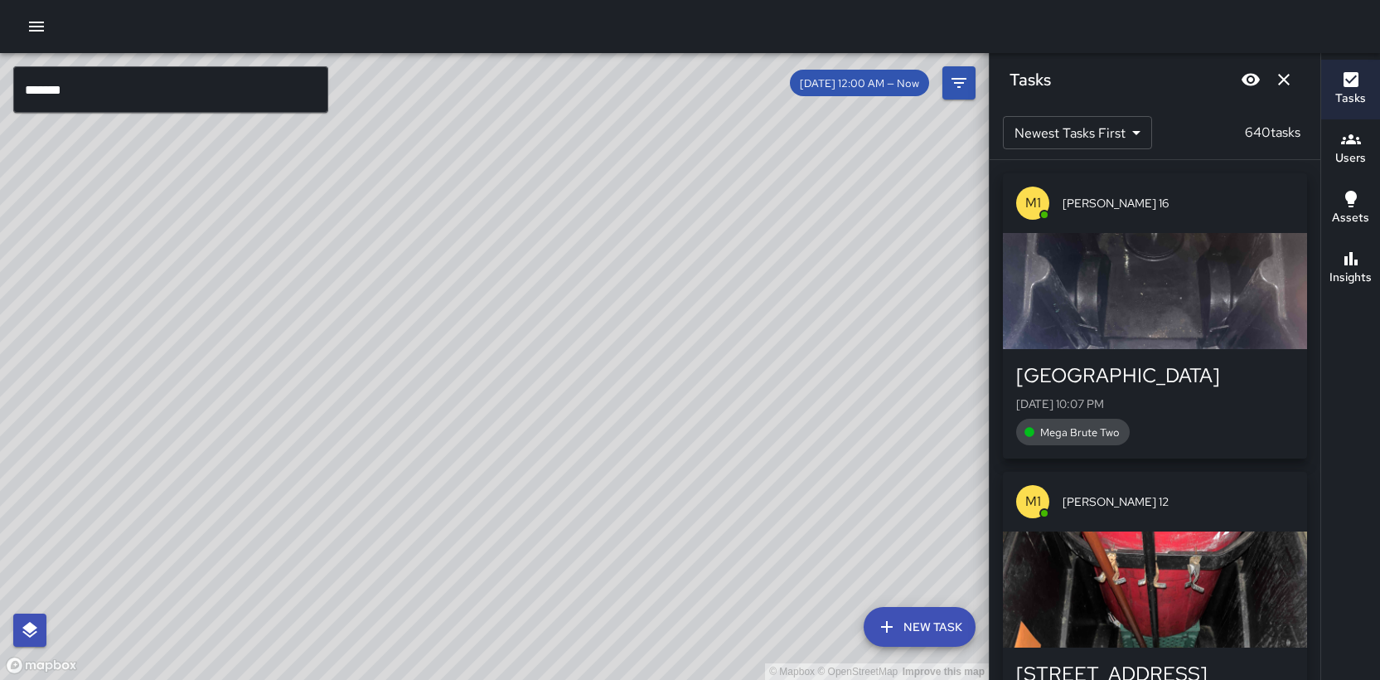
scroll to position [5036, 0]
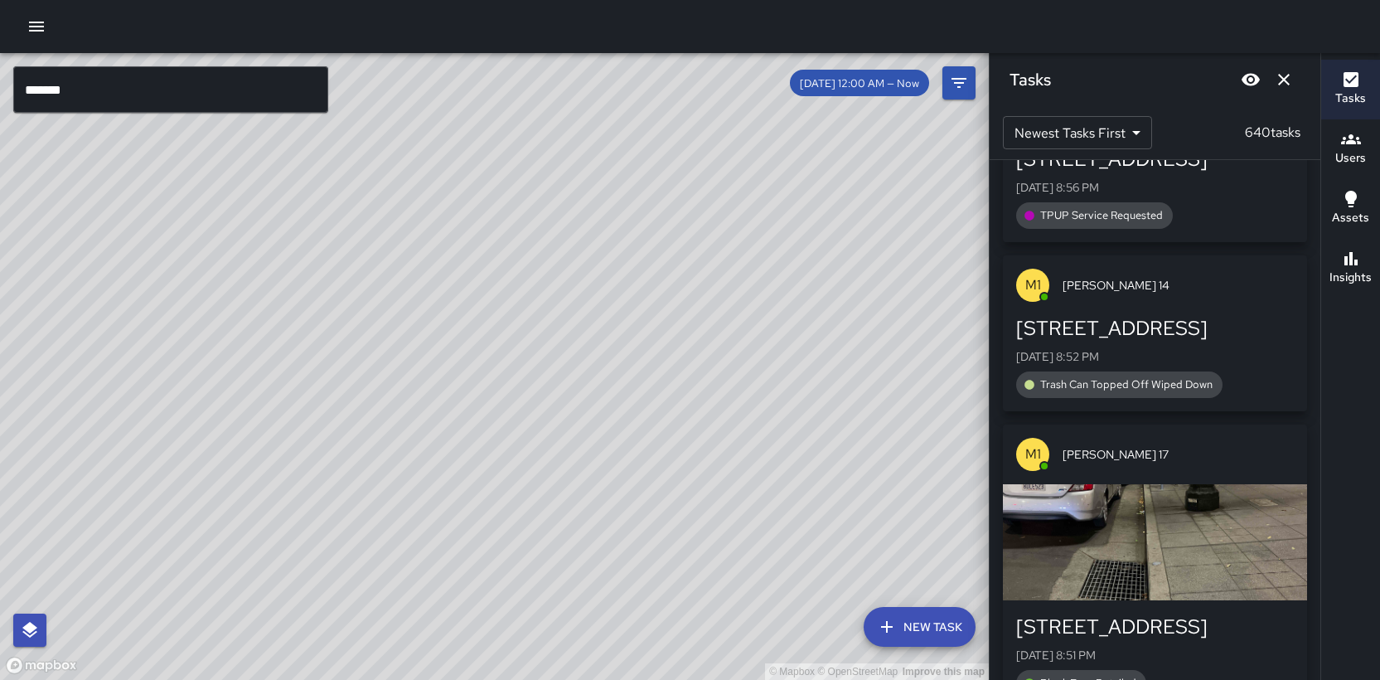
click at [909, 89] on span "[DATE] 12:00 AM — Now" at bounding box center [859, 83] width 139 height 14
click at [852, 85] on span "8/09 12:00 AM — Now" at bounding box center [859, 83] width 139 height 14
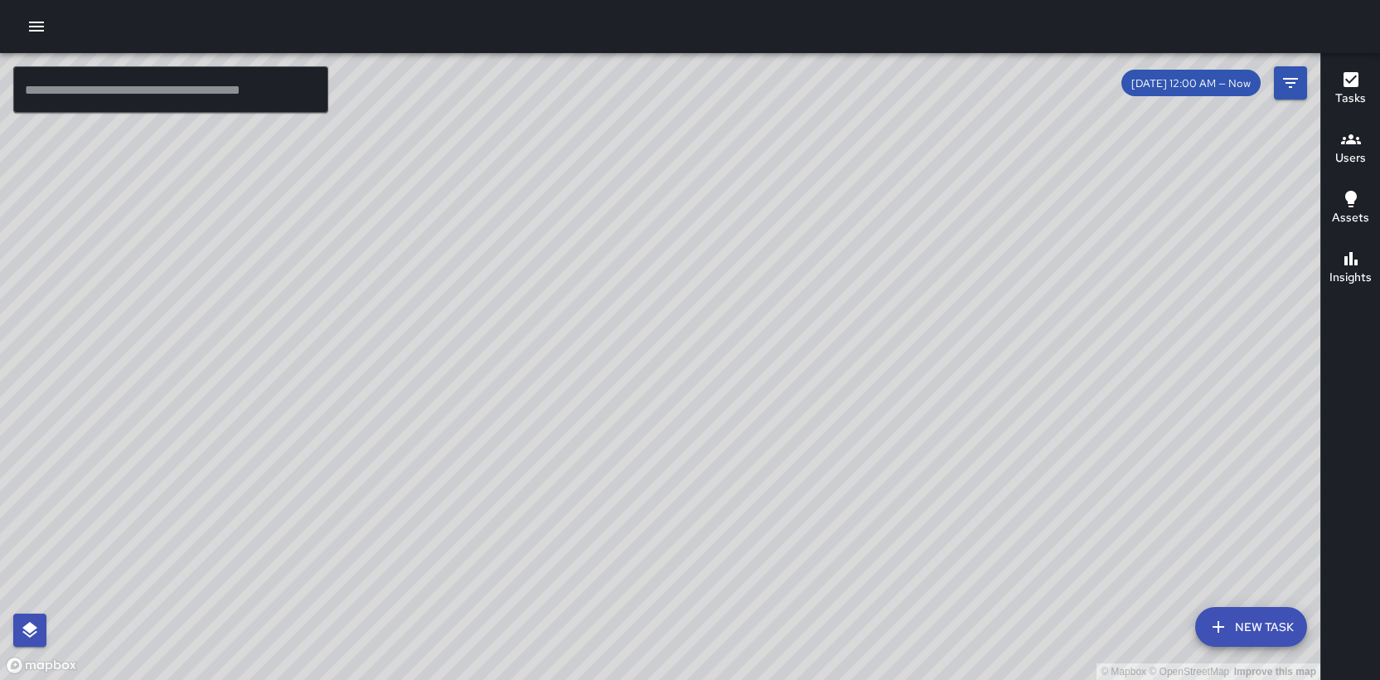
click at [47, 35] on button "button" at bounding box center [36, 26] width 33 height 33
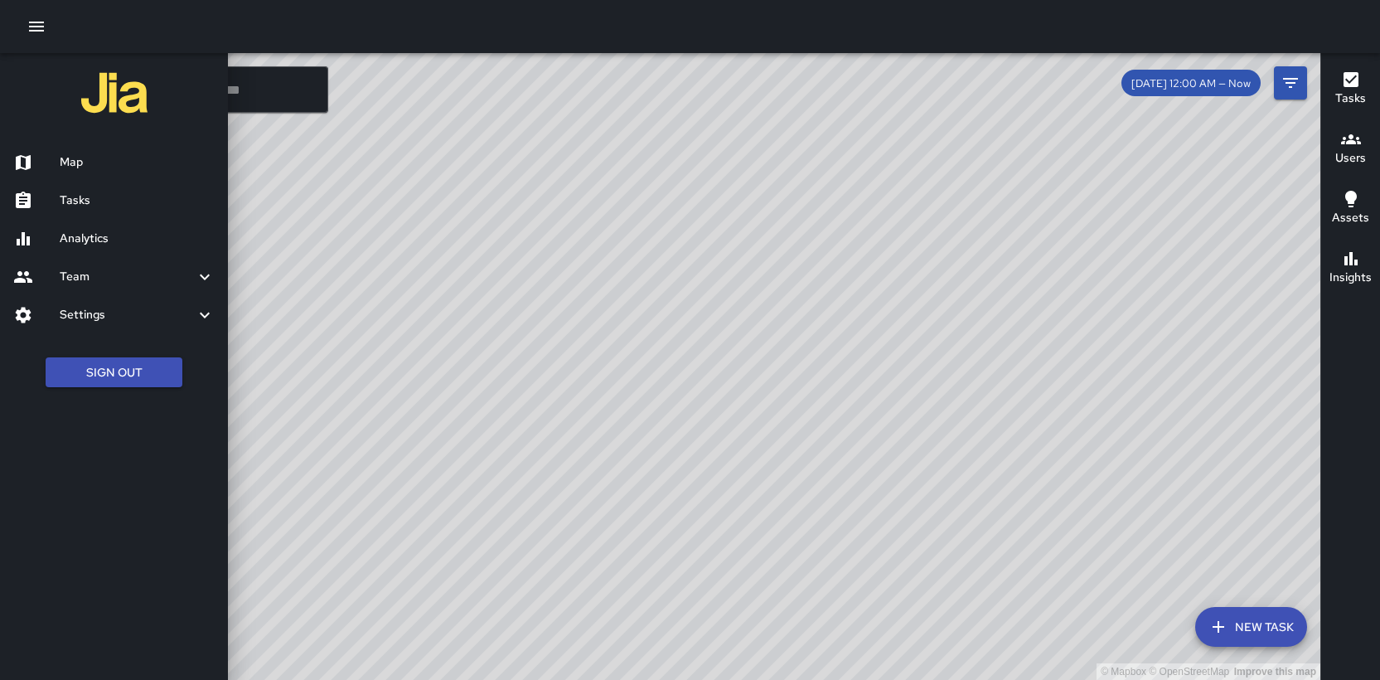
click at [78, 200] on h6 "Tasks" at bounding box center [137, 201] width 155 height 18
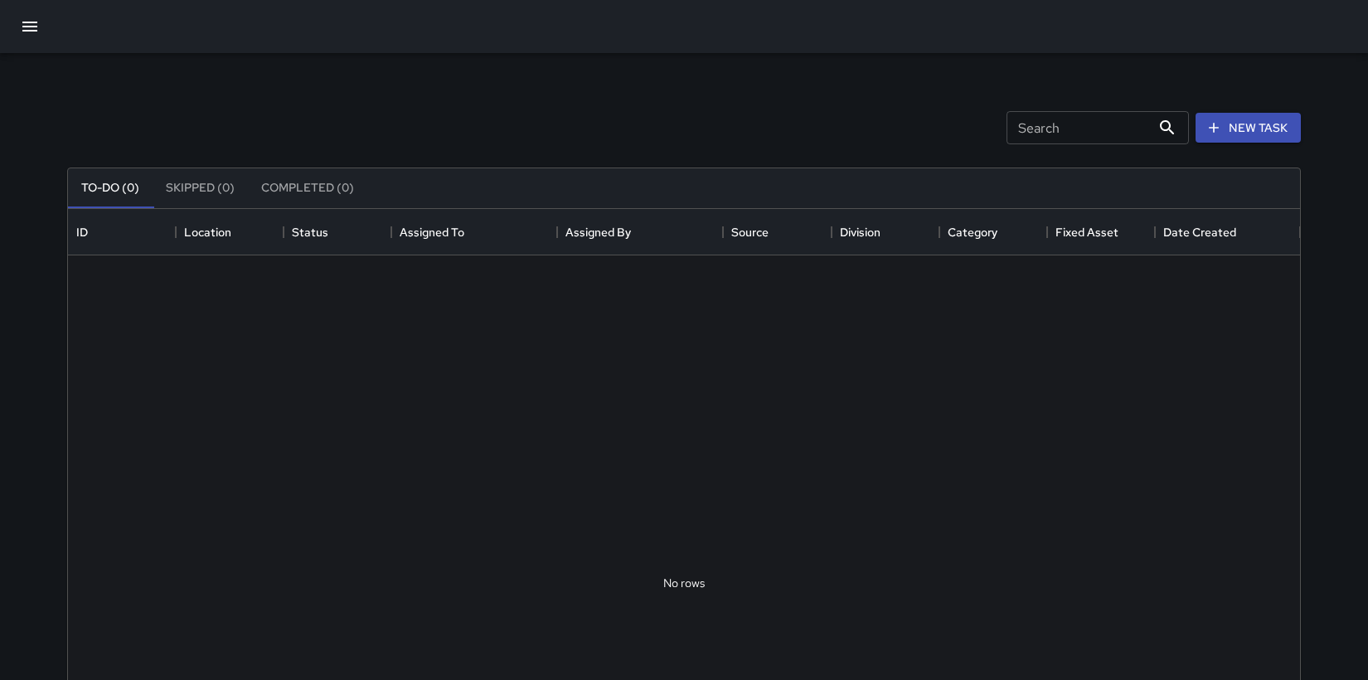
scroll to position [690, 1220]
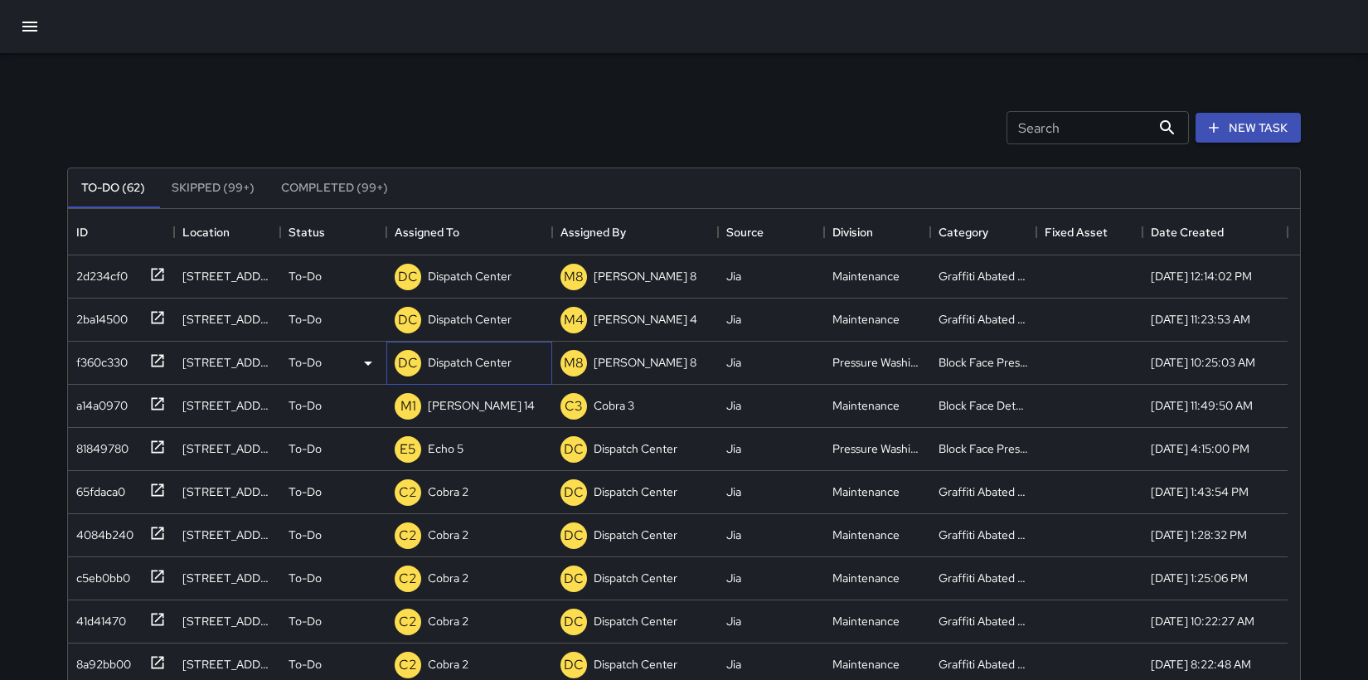
click at [483, 360] on p "Dispatch Center" at bounding box center [470, 362] width 84 height 17
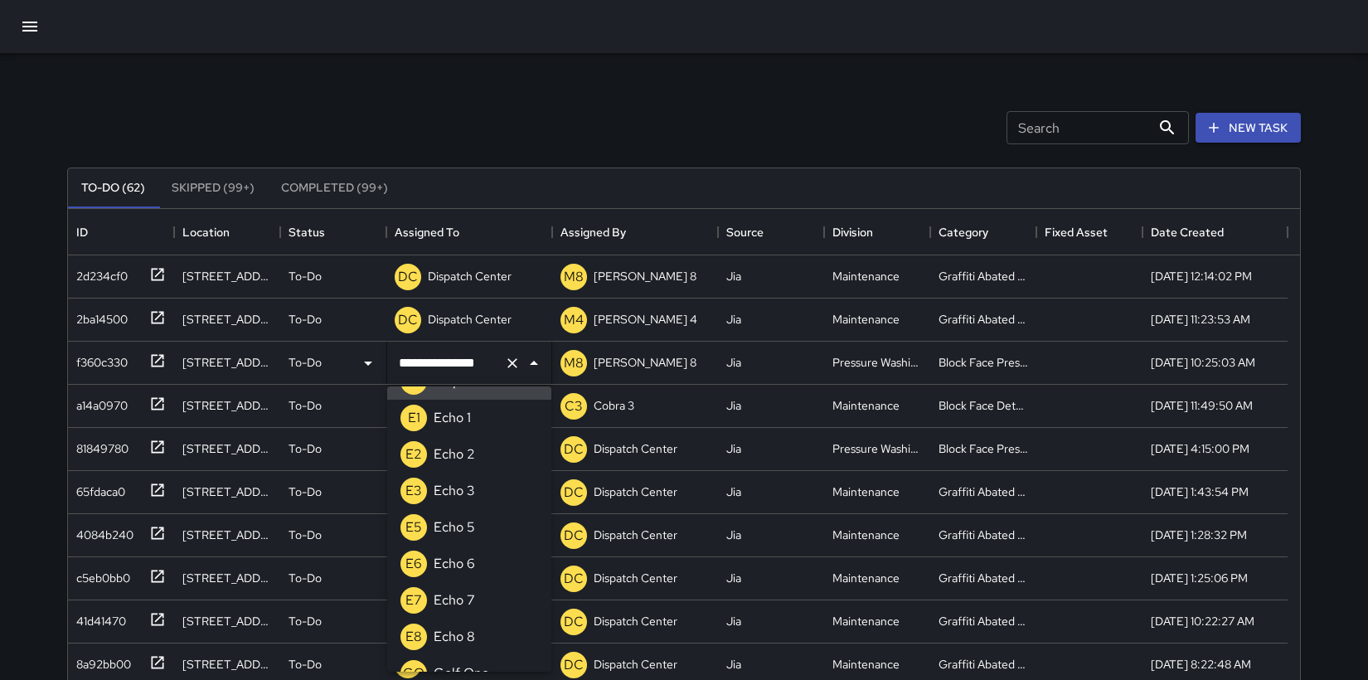
scroll to position [908, 0]
click at [473, 522] on p "Echo 5" at bounding box center [454, 525] width 41 height 20
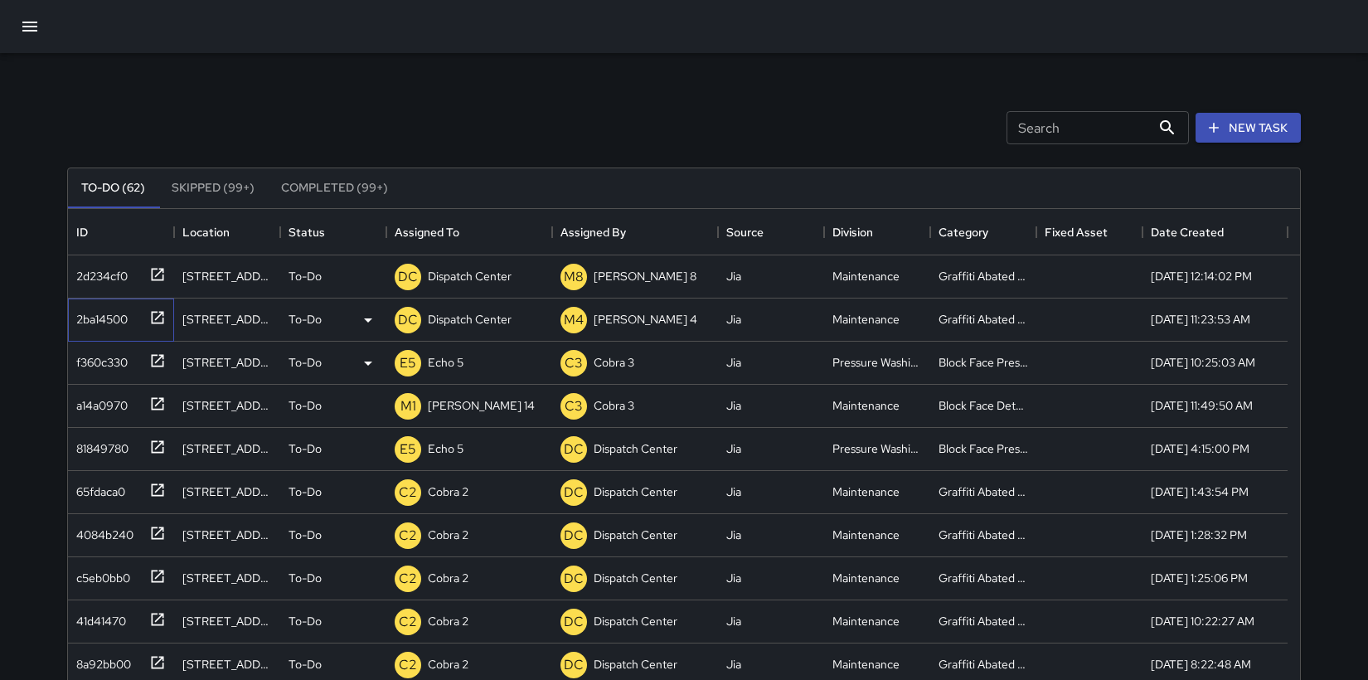
click at [120, 319] on div "2ba14500" at bounding box center [99, 315] width 58 height 23
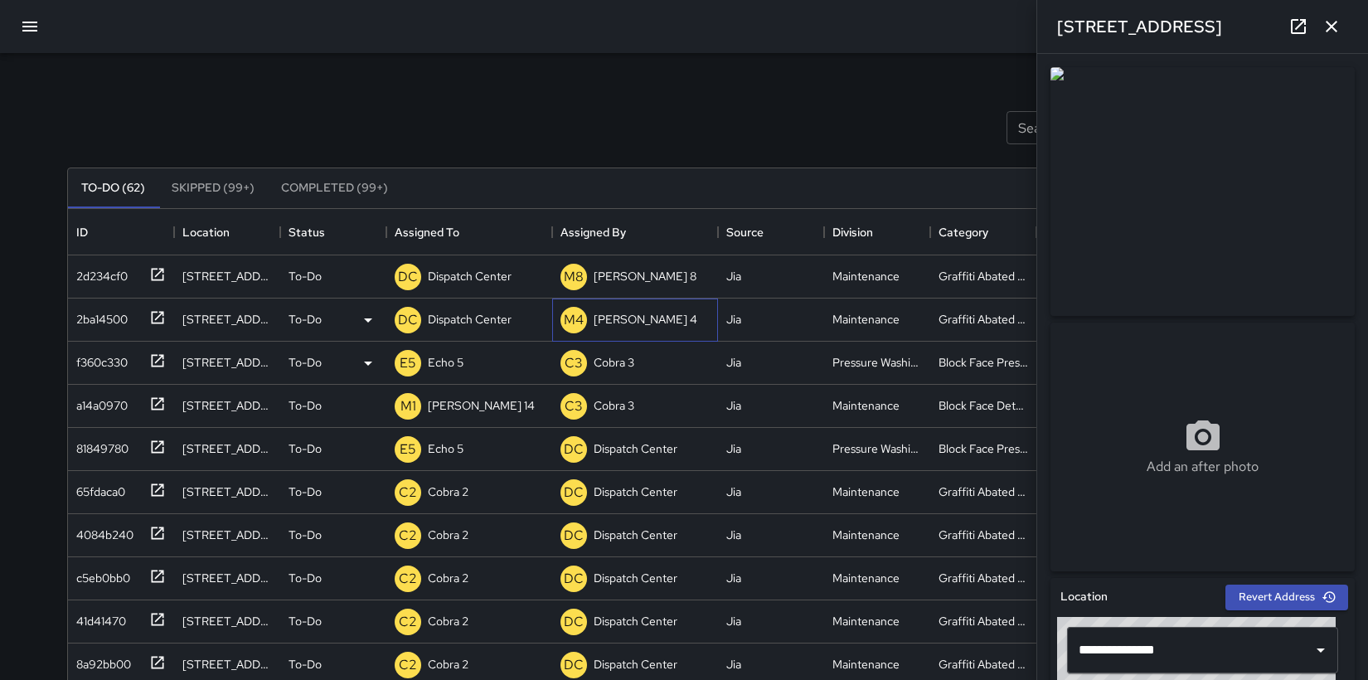
click at [604, 319] on p "[PERSON_NAME] 4" at bounding box center [646, 319] width 104 height 17
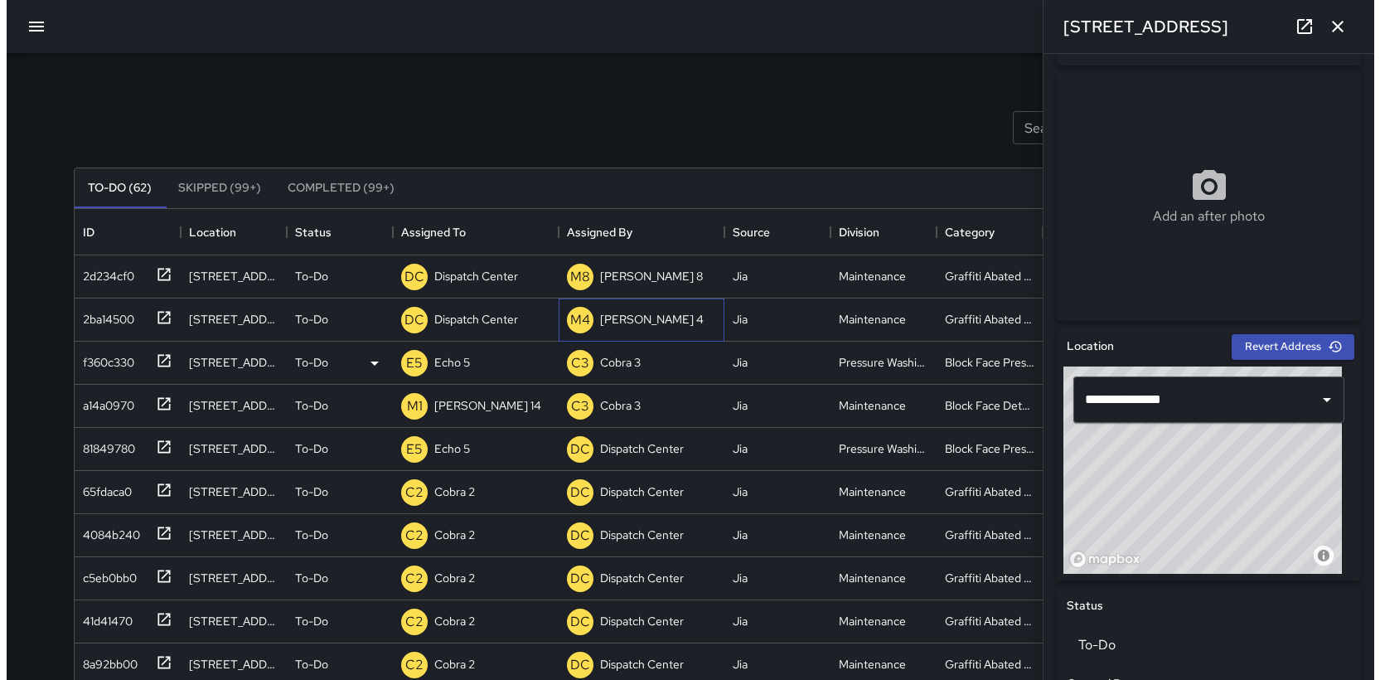
scroll to position [293, 0]
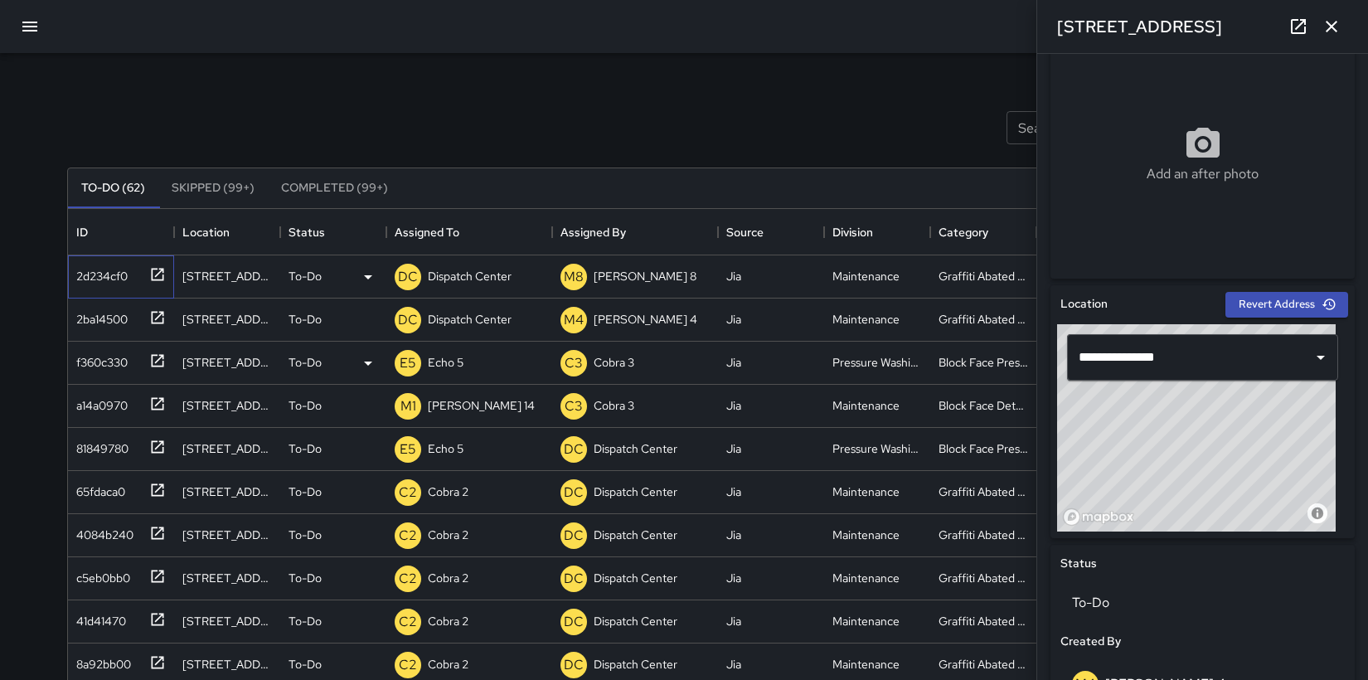
click at [94, 277] on div "2d234cf0" at bounding box center [99, 272] width 58 height 23
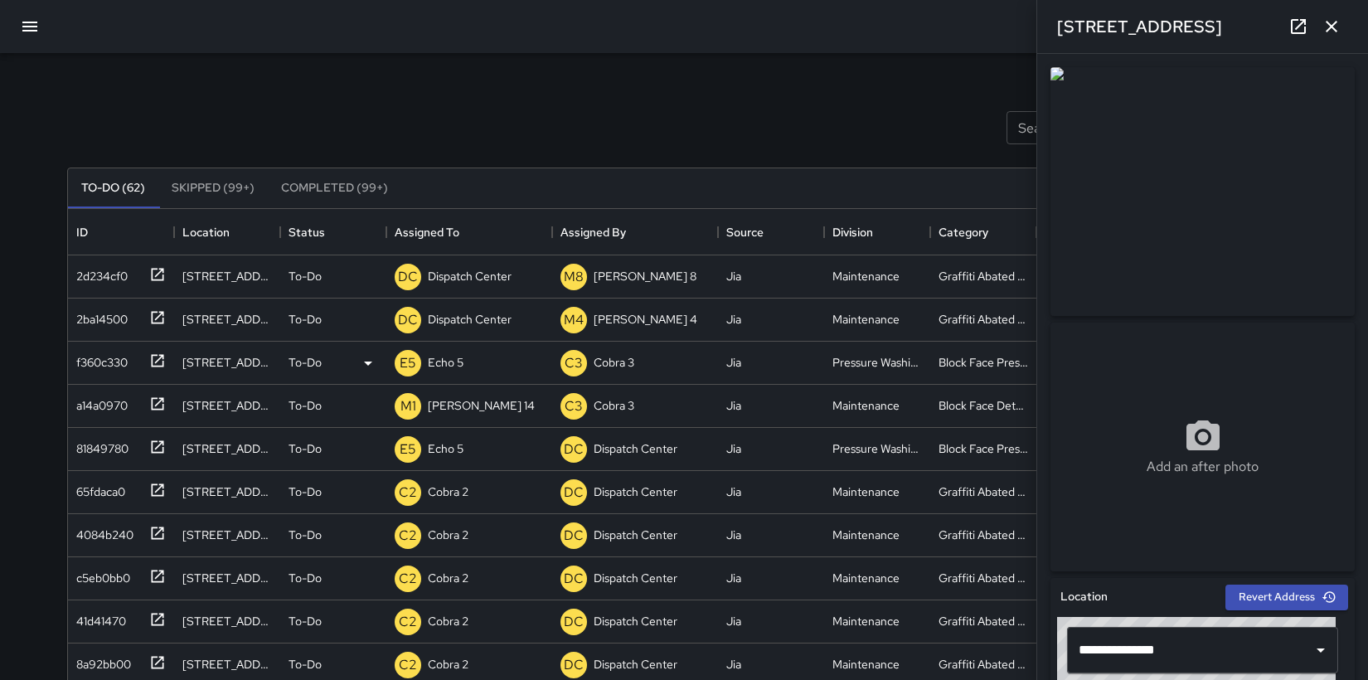
click at [1257, 235] on img at bounding box center [1202, 191] width 304 height 249
click at [25, 32] on icon "button" at bounding box center [30, 27] width 20 height 20
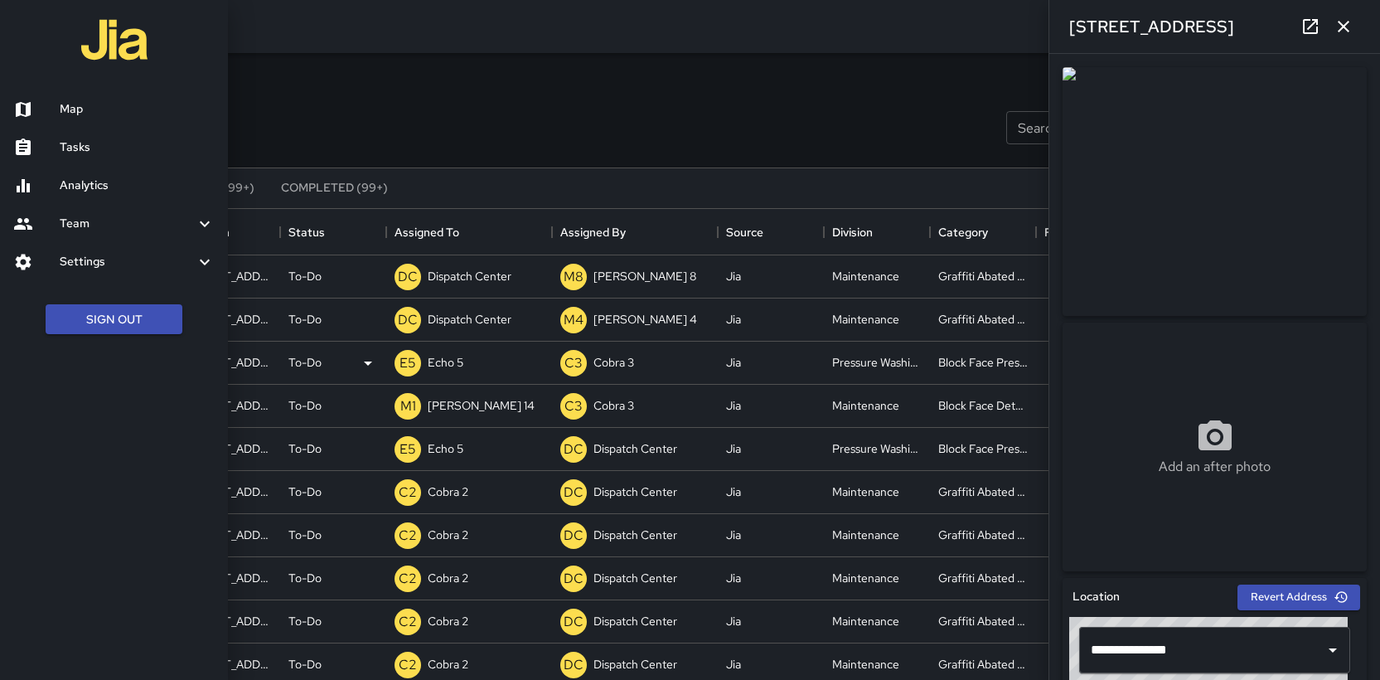
click at [65, 111] on h6 "Map" at bounding box center [137, 109] width 155 height 18
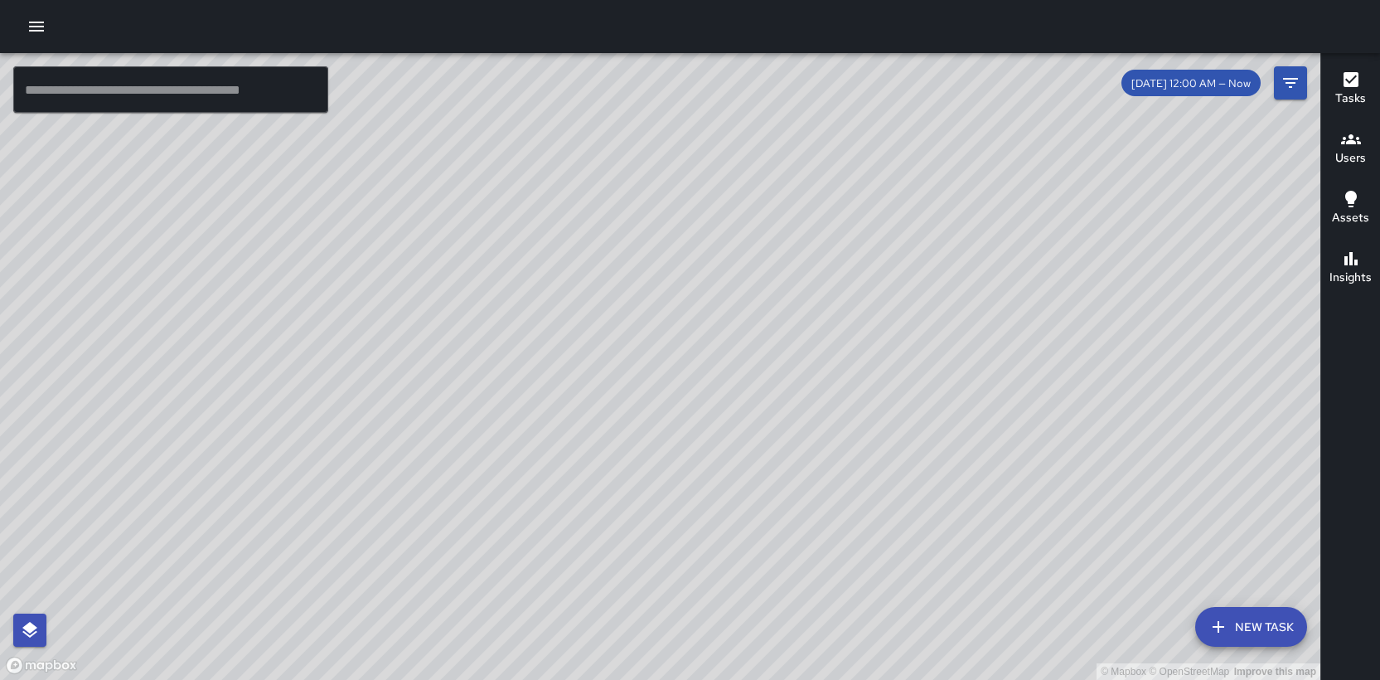
drag, startPoint x: 828, startPoint y: 281, endPoint x: 755, endPoint y: 469, distance: 201.9
click at [755, 469] on div "© Mapbox © OpenStreetMap Improve this map" at bounding box center [660, 366] width 1321 height 627
click at [604, 603] on div "© Mapbox © OpenStreetMap Improve this map" at bounding box center [660, 366] width 1321 height 627
drag, startPoint x: 600, startPoint y: 602, endPoint x: 746, endPoint y: 370, distance: 274.2
click at [746, 370] on div "© Mapbox © OpenStreetMap Improve this map" at bounding box center [660, 366] width 1321 height 627
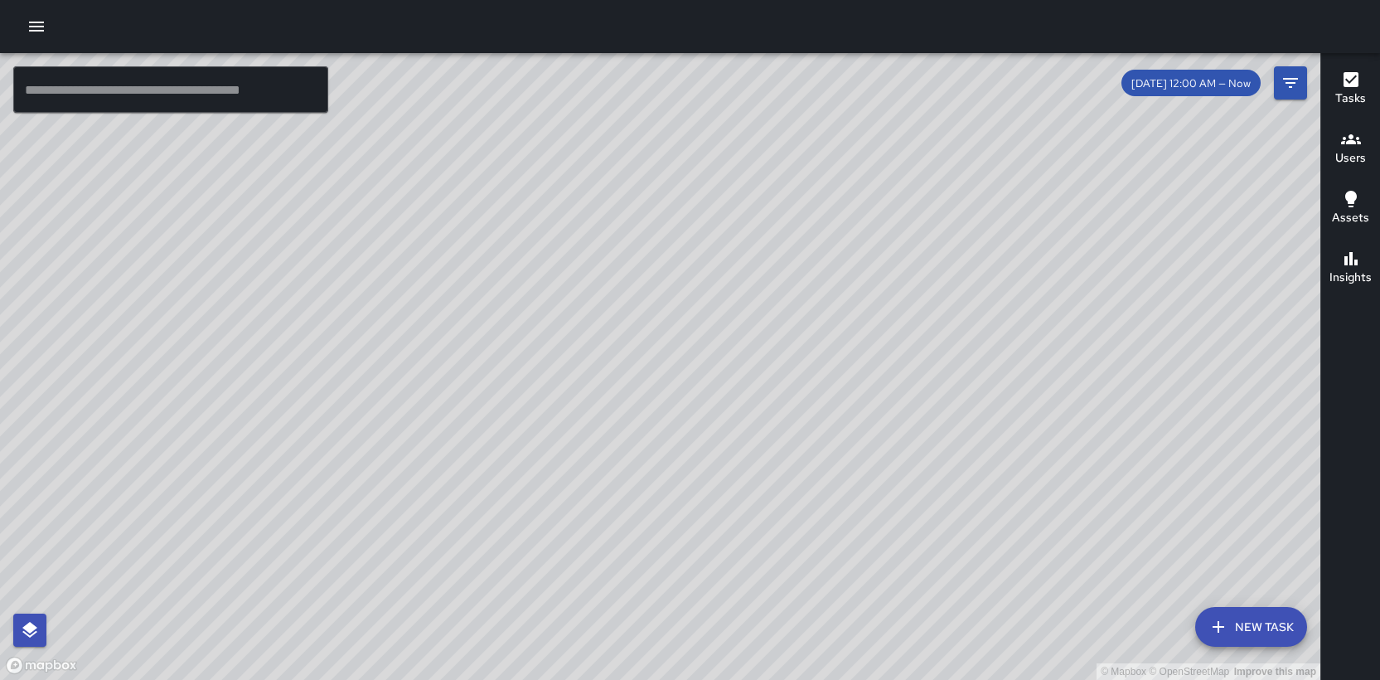
drag, startPoint x: 788, startPoint y: 364, endPoint x: 749, endPoint y: 565, distance: 204.4
click at [749, 565] on div "© Mapbox © OpenStreetMap Improve this map" at bounding box center [660, 366] width 1321 height 627
drag, startPoint x: 745, startPoint y: 542, endPoint x: 858, endPoint y: 232, distance: 330.2
click at [857, 235] on div "© Mapbox © OpenStreetMap Improve this map" at bounding box center [660, 366] width 1321 height 627
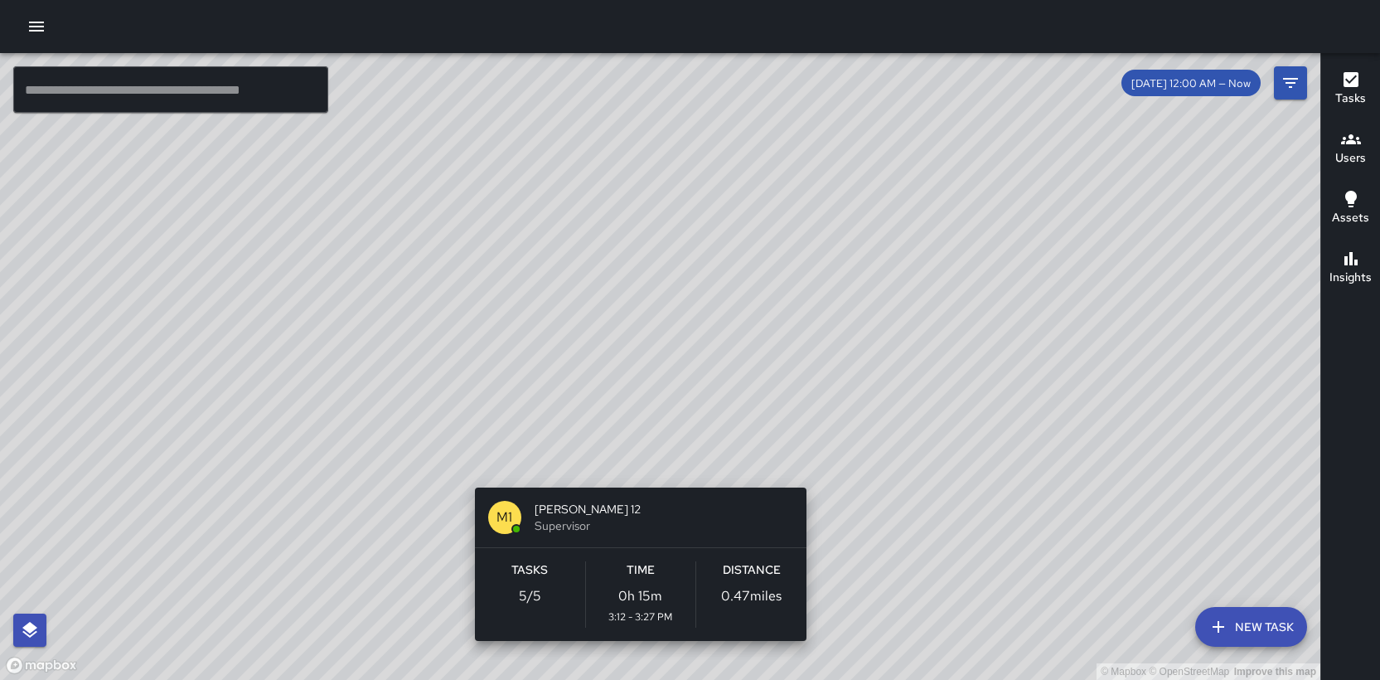
click at [639, 466] on div "© Mapbox © OpenStreetMap Improve this map M1 [PERSON_NAME] 12 Supervisor Tasks …" at bounding box center [660, 366] width 1321 height 627
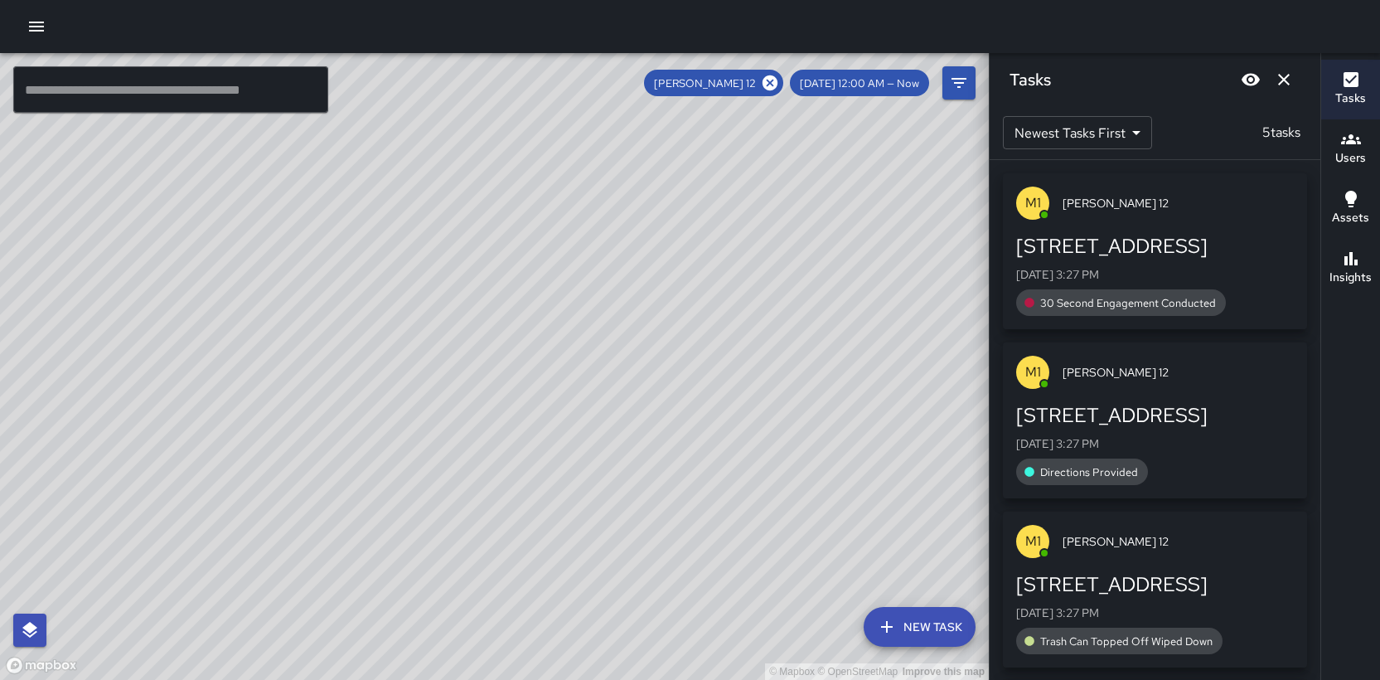
click at [703, 508] on div "© Mapbox © OpenStreetMap Improve this map" at bounding box center [494, 366] width 989 height 627
click at [778, 86] on icon at bounding box center [770, 82] width 15 height 15
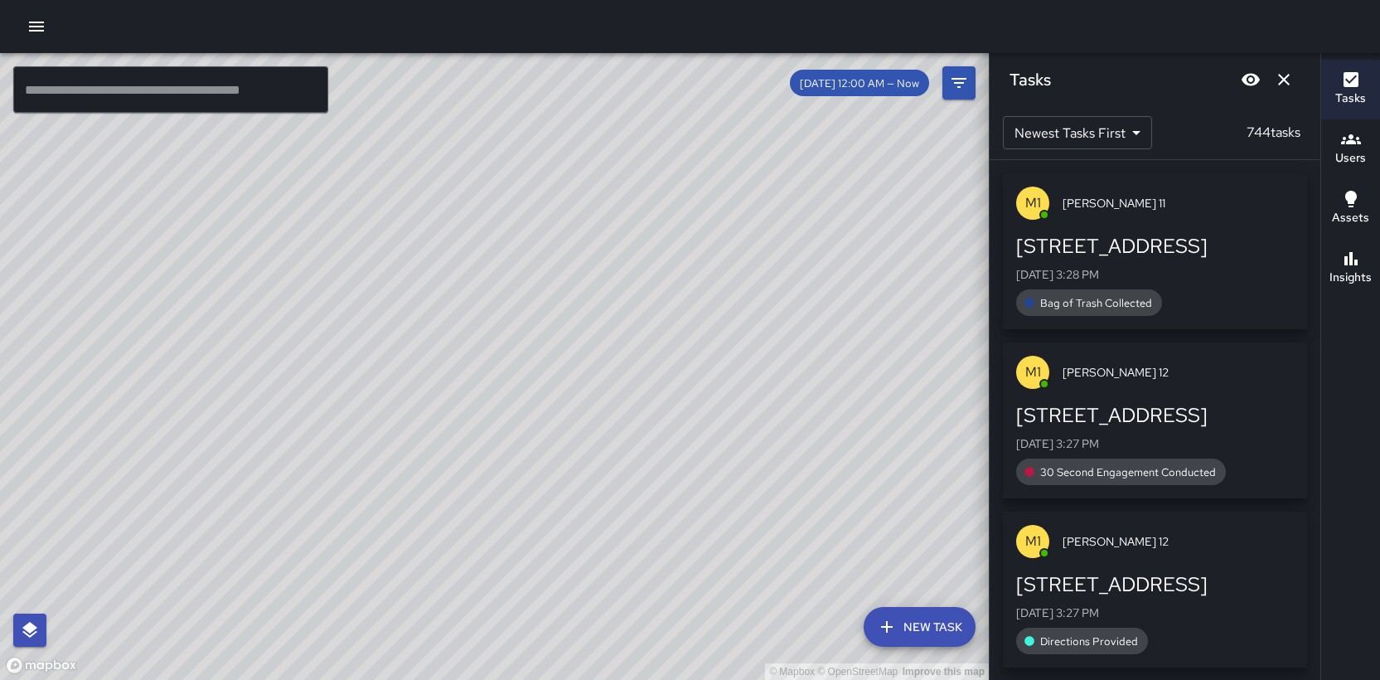
click at [718, 405] on div "© Mapbox © OpenStreetMap Improve this map" at bounding box center [494, 366] width 989 height 627
drag, startPoint x: 639, startPoint y: 323, endPoint x: 631, endPoint y: 488, distance: 165.2
click at [632, 494] on div "© Mapbox © OpenStreetMap Improve this map" at bounding box center [494, 366] width 989 height 627
click at [828, 241] on div "© Mapbox © OpenStreetMap Improve this map" at bounding box center [494, 366] width 989 height 627
